Goal: Task Accomplishment & Management: Manage account settings

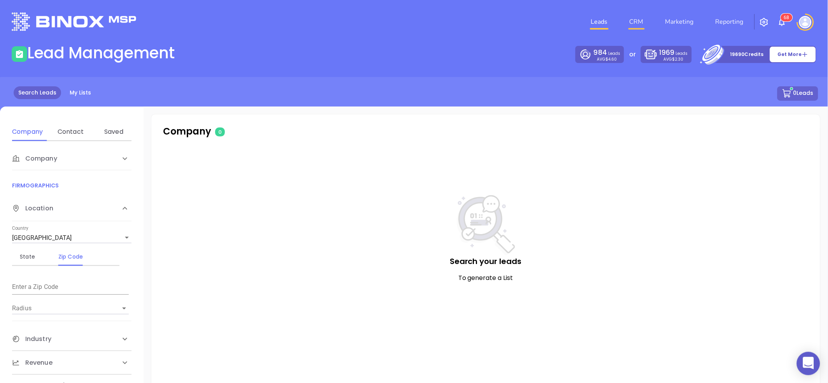
click at [637, 20] on link "CRM" at bounding box center [636, 22] width 20 height 16
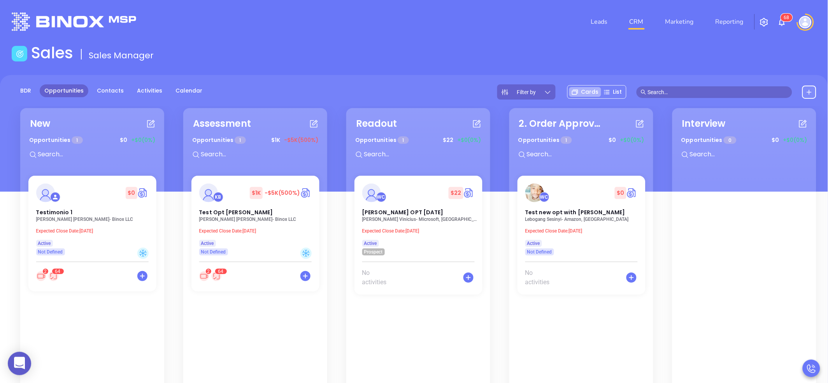
click at [801, 21] on img at bounding box center [805, 22] width 12 height 12
click at [761, 24] on img "button" at bounding box center [763, 22] width 9 height 9
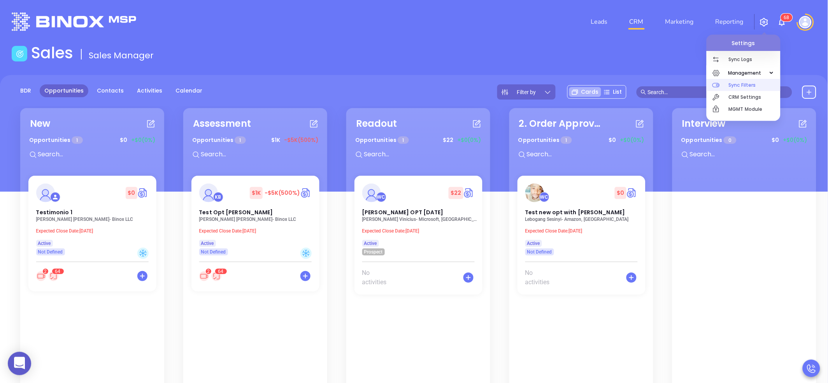
click at [748, 85] on p "Sync Filters" at bounding box center [755, 85] width 52 height 12
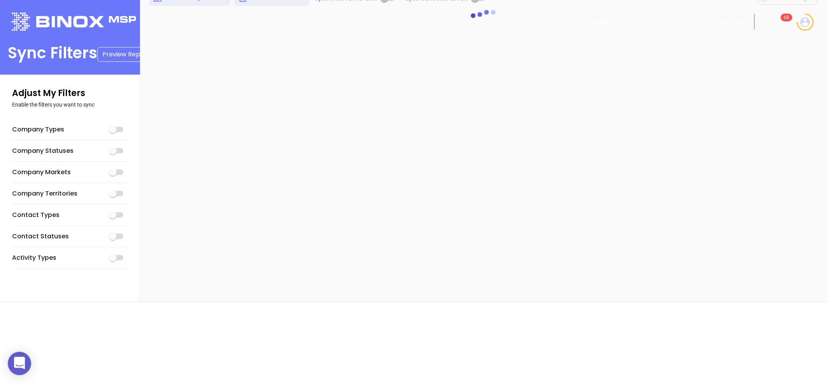
checkbox input "true"
